Goal: Find specific page/section: Find specific page/section

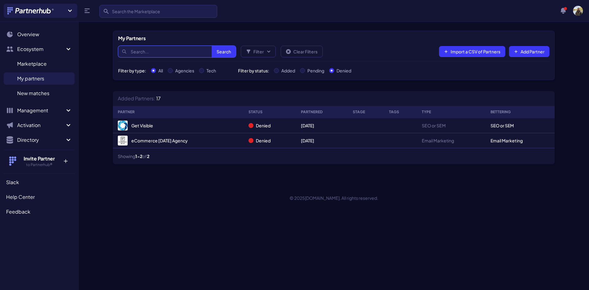
click at [158, 48] on input "Search" at bounding box center [177, 52] width 118 height 12
paste input "Brighter Click"
type input "Brighter Click"
click at [225, 51] on button "Search" at bounding box center [224, 52] width 24 height 12
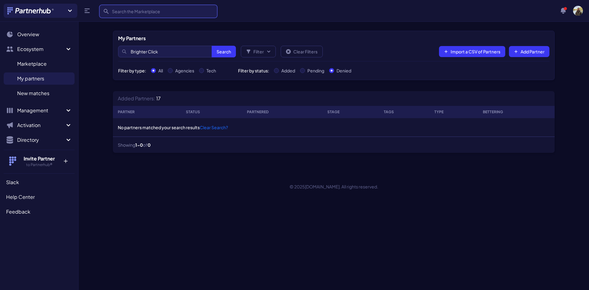
click at [178, 10] on input "Search" at bounding box center [158, 11] width 118 height 13
paste input "Brighter Click"
type input "Brighter Click"
click button "submit" at bounding box center [0, 0] width 0 height 0
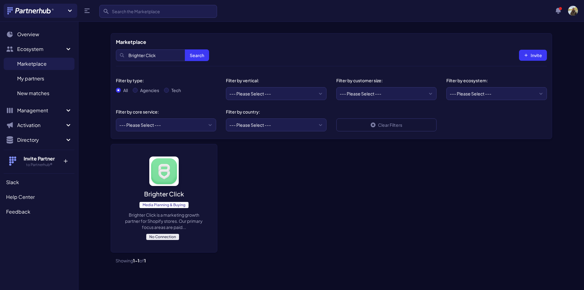
click at [160, 220] on p "Brighter Click is a marketing growth partner for Shopify stores. Our primary fo…" at bounding box center [164, 221] width 82 height 18
